Goal: Find contact information: Find contact information

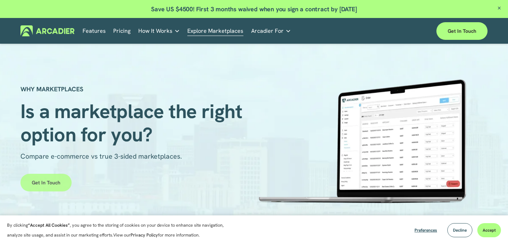
click at [45, 184] on link "Get in touch" at bounding box center [45, 183] width 51 height 18
click at [233, 34] on link "Explore Marketplaces" at bounding box center [215, 30] width 56 height 11
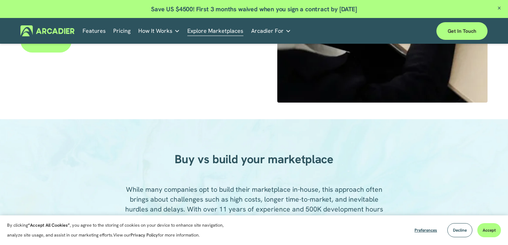
scroll to position [481, 0]
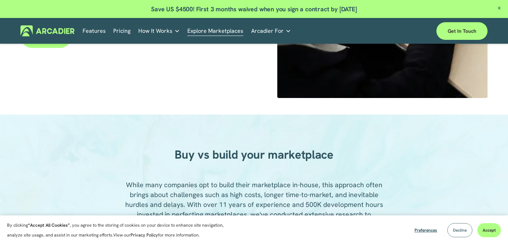
click at [459, 235] on button "Decline" at bounding box center [459, 230] width 25 height 14
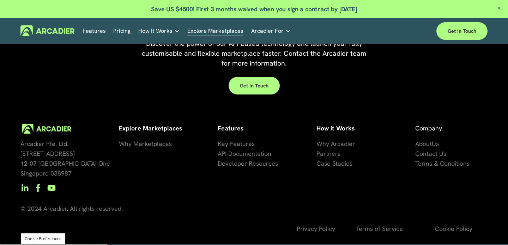
scroll to position [1580, 0]
click at [0, 0] on link "Economic Development Designed to support your visitor economy agenda and invest…" at bounding box center [0, 0] width 0 height 0
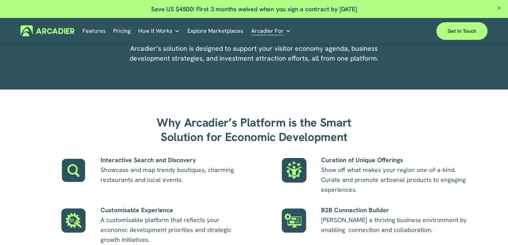
scroll to position [405, 0]
